Goal: Task Accomplishment & Management: Manage account settings

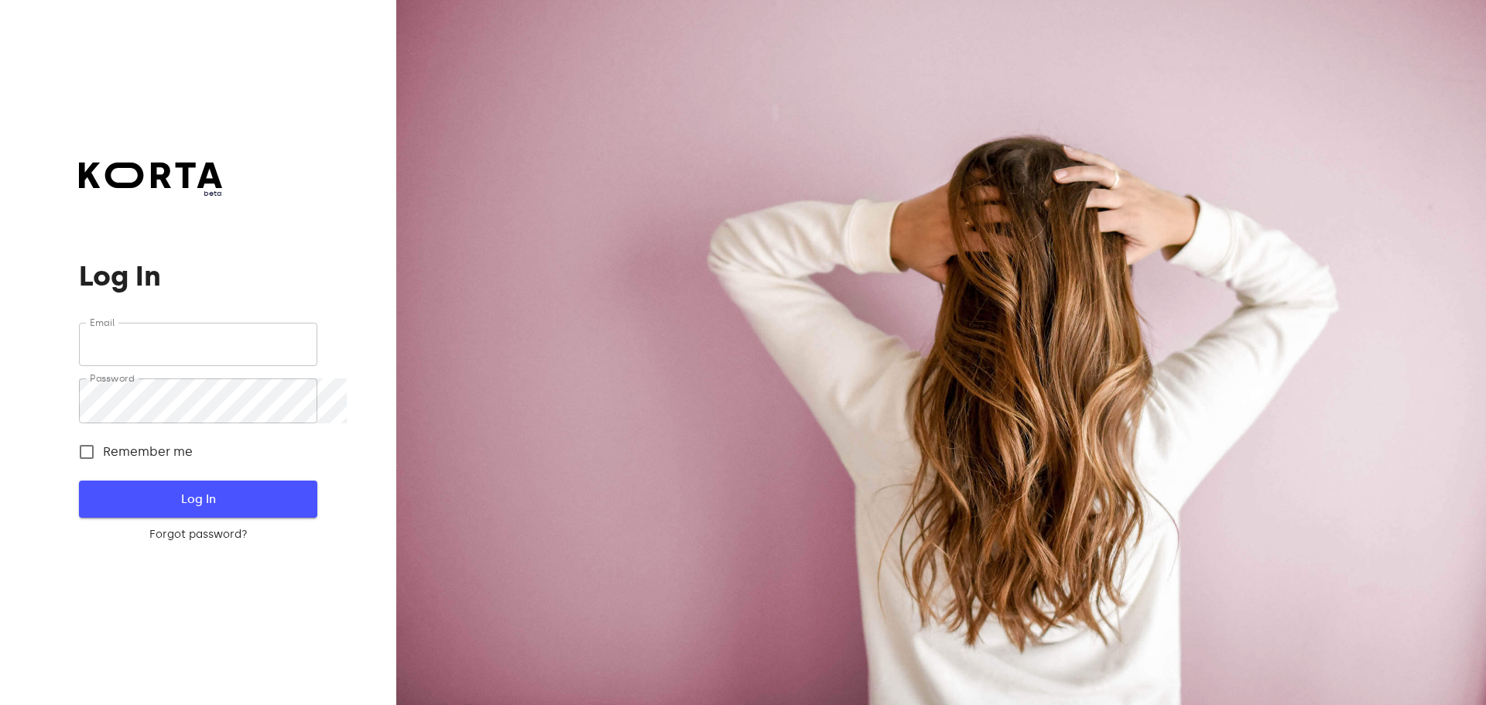
type input "[EMAIL_ADDRESS][DOMAIN_NAME]"
click at [236, 509] on span "Log In" at bounding box center [198, 499] width 188 height 20
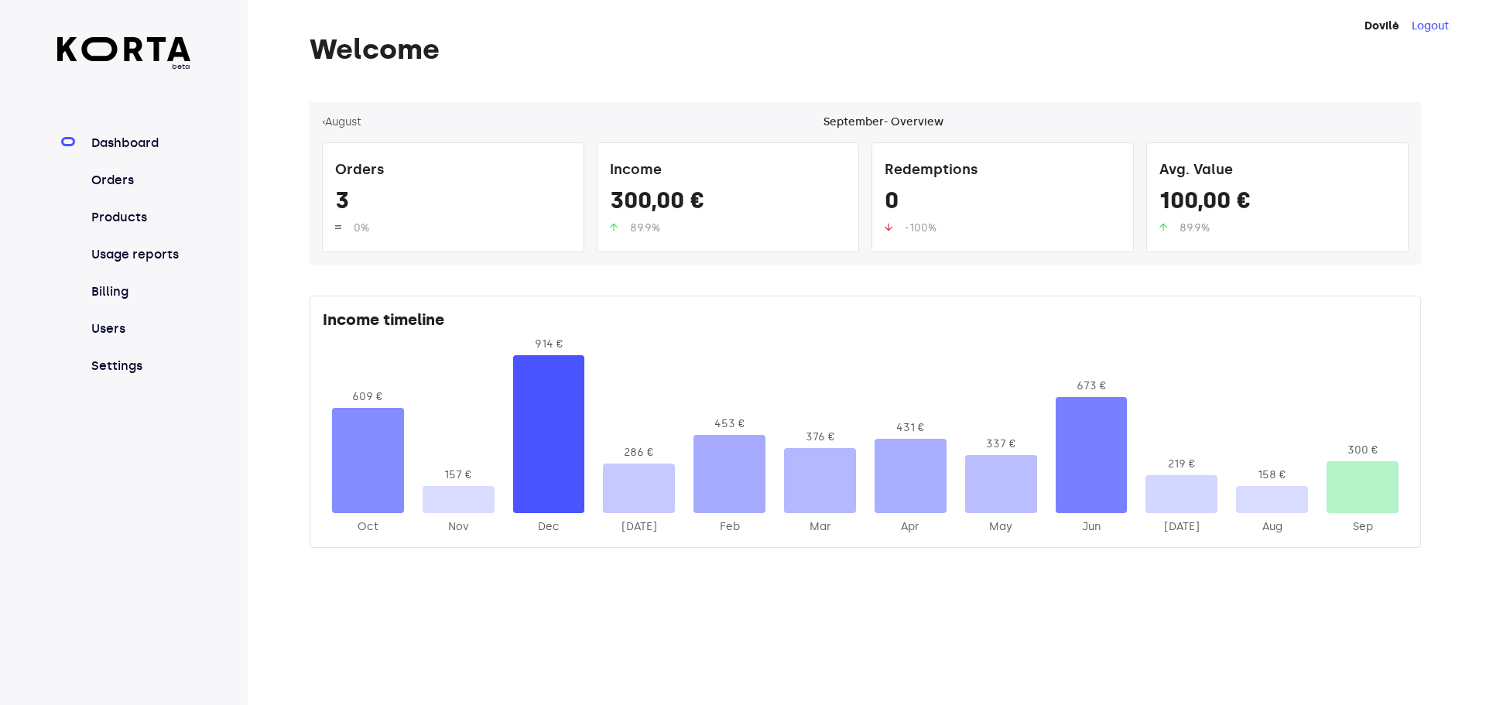
click at [111, 221] on nav "Dashboard Orders Products Usage reports Billing Users Settings" at bounding box center [124, 254] width 134 height 241
click at [122, 190] on link "Orders" at bounding box center [139, 180] width 103 height 19
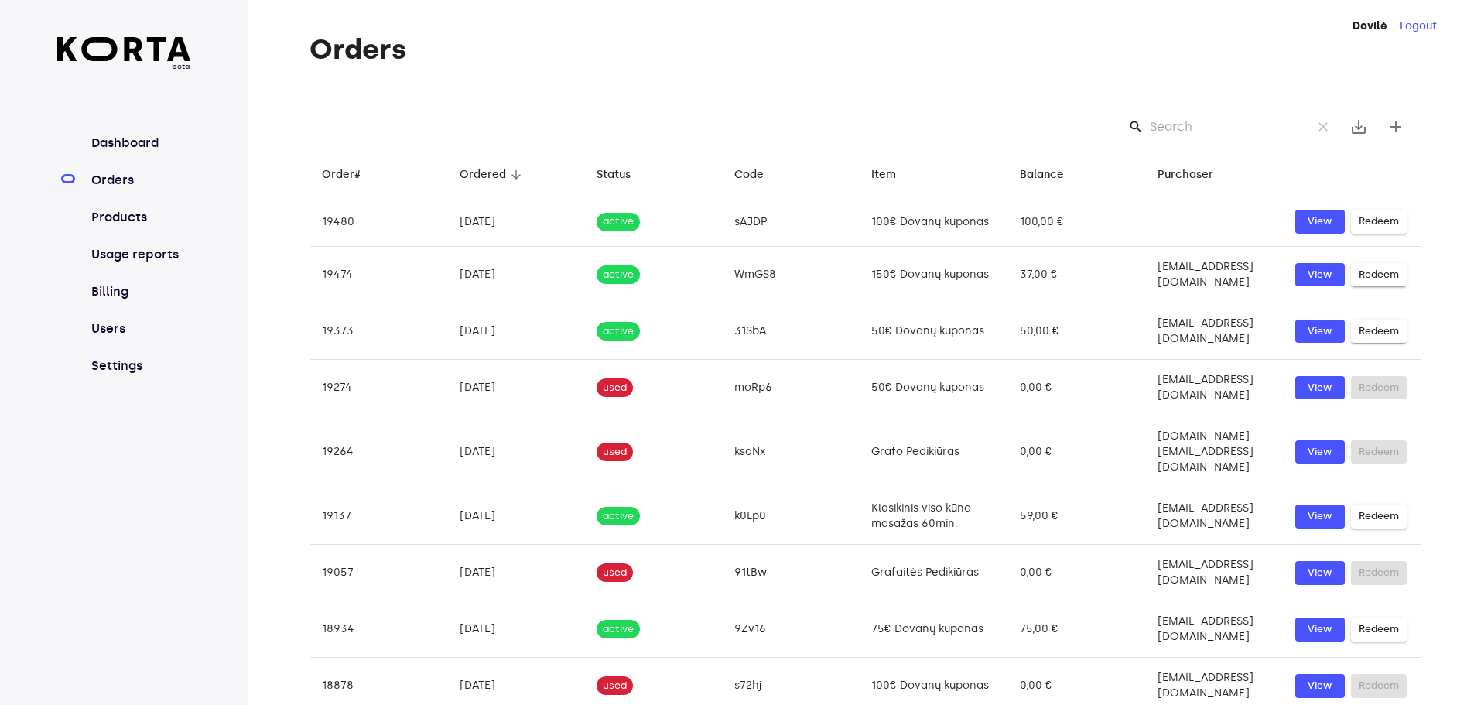
click at [1214, 139] on input "Search" at bounding box center [1225, 127] width 150 height 25
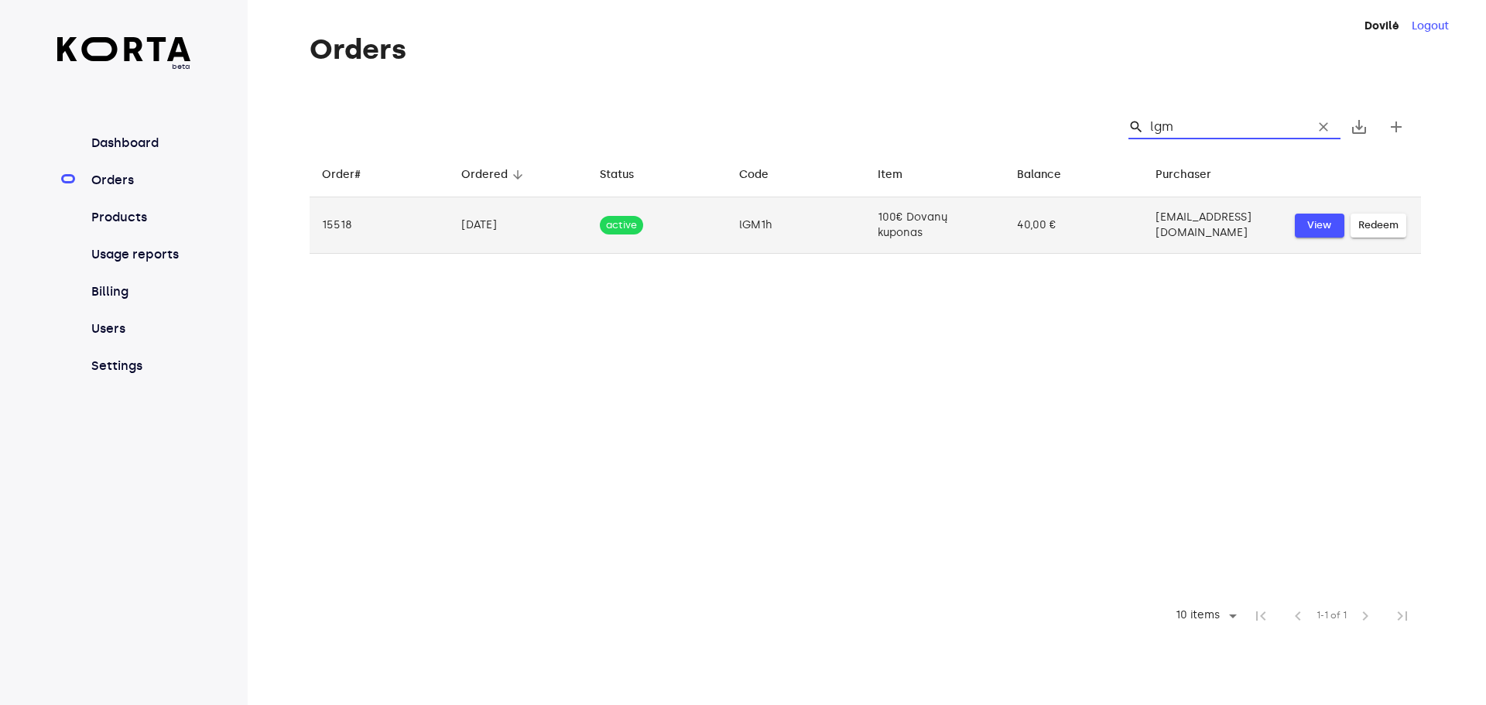
type input "lgm"
click at [1336, 234] on span "View" at bounding box center [1319, 226] width 34 height 18
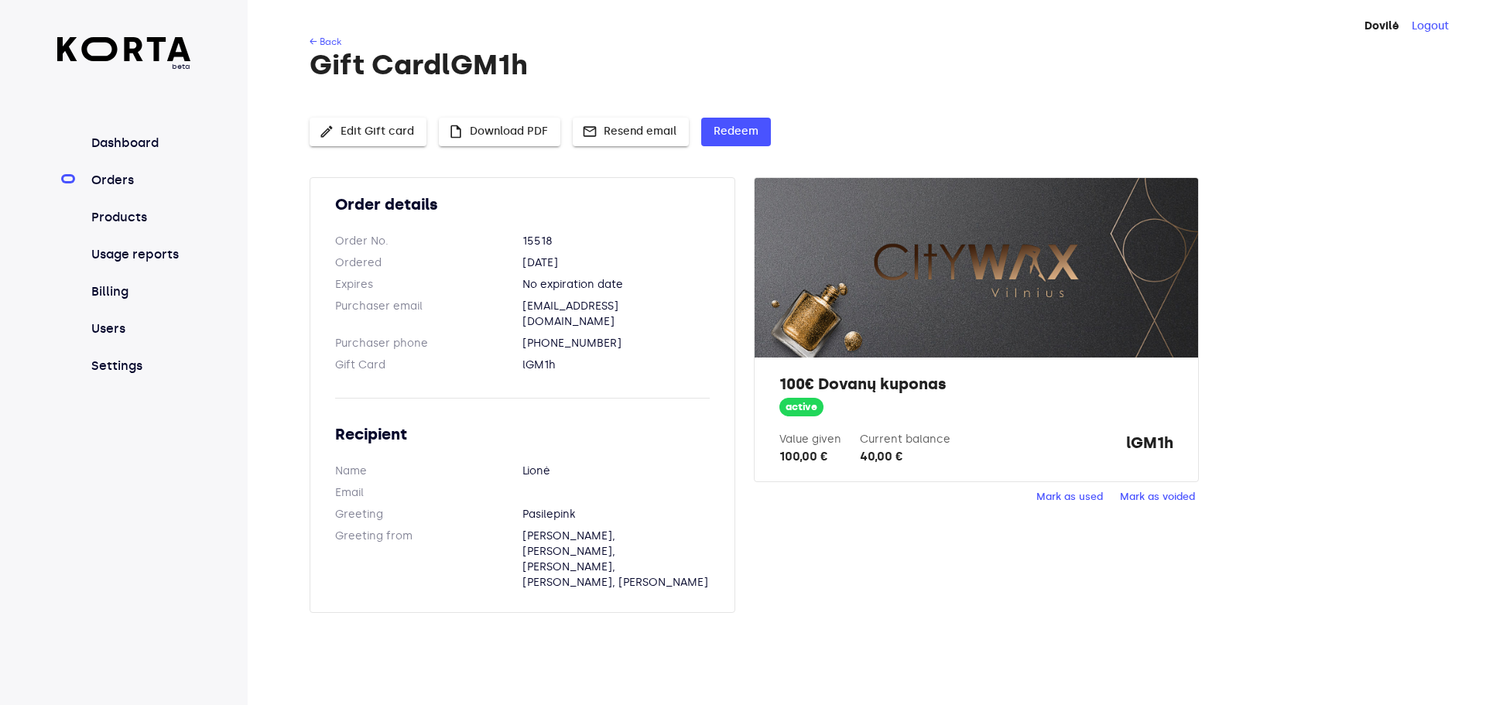
click at [1079, 506] on span "Mark as used" at bounding box center [1069, 497] width 67 height 18
